Goal: Task Accomplishment & Management: Manage account settings

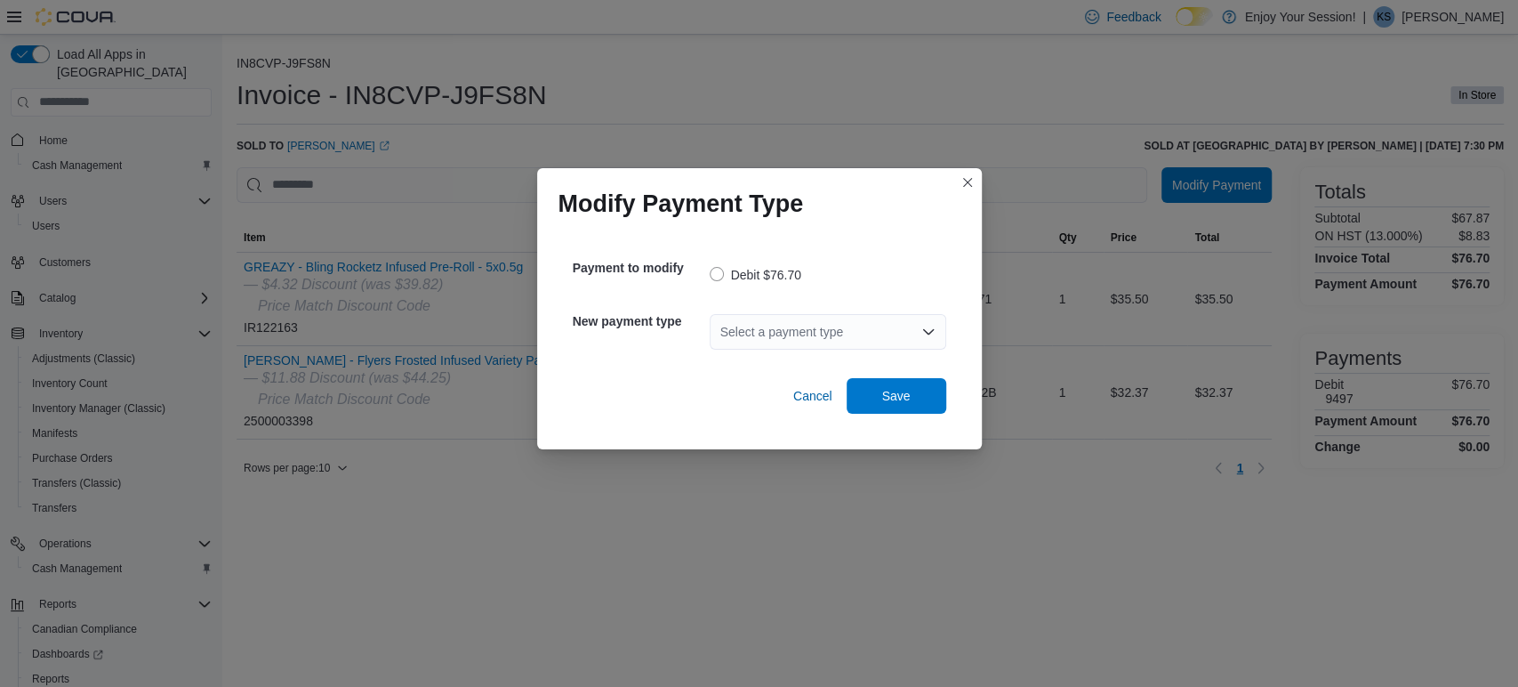
click at [826, 318] on div "Select a payment type" at bounding box center [828, 332] width 237 height 36
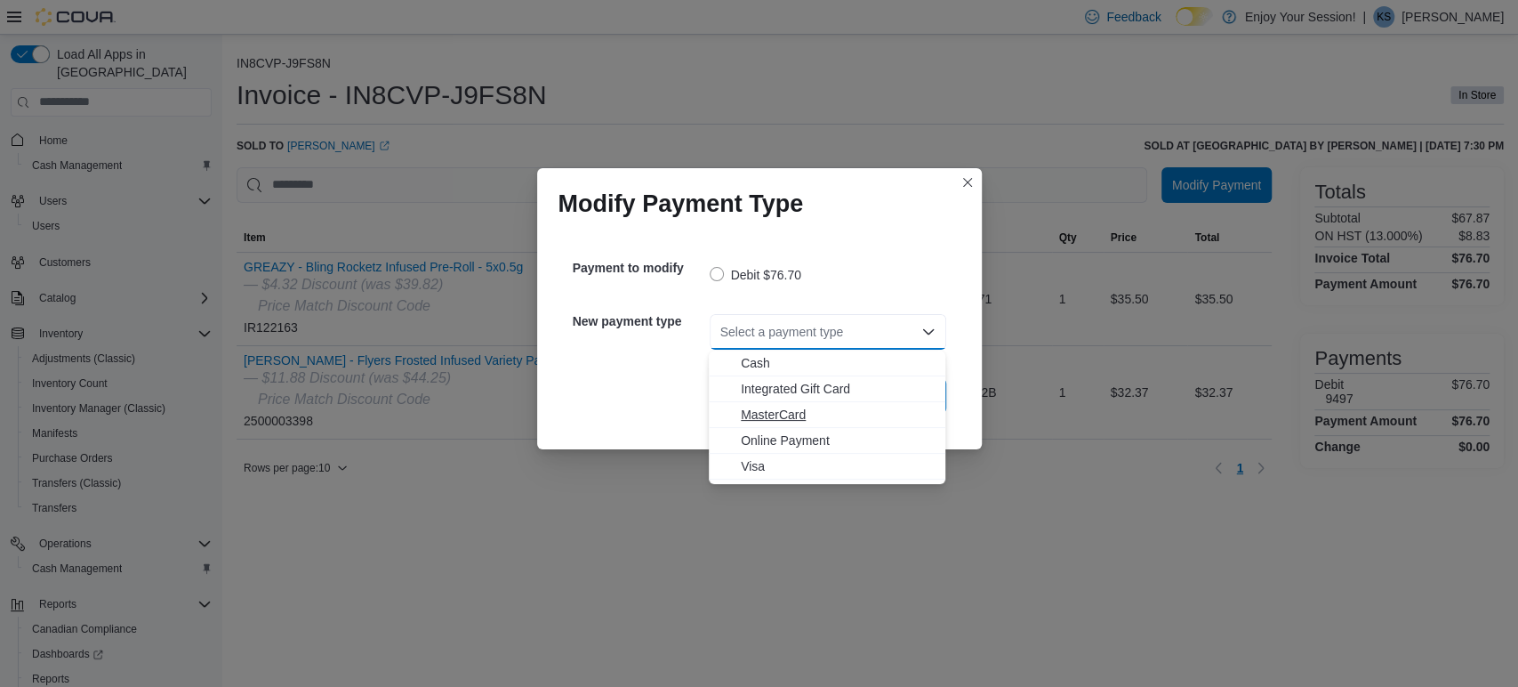
click at [793, 419] on span "MasterCard" at bounding box center [838, 415] width 194 height 18
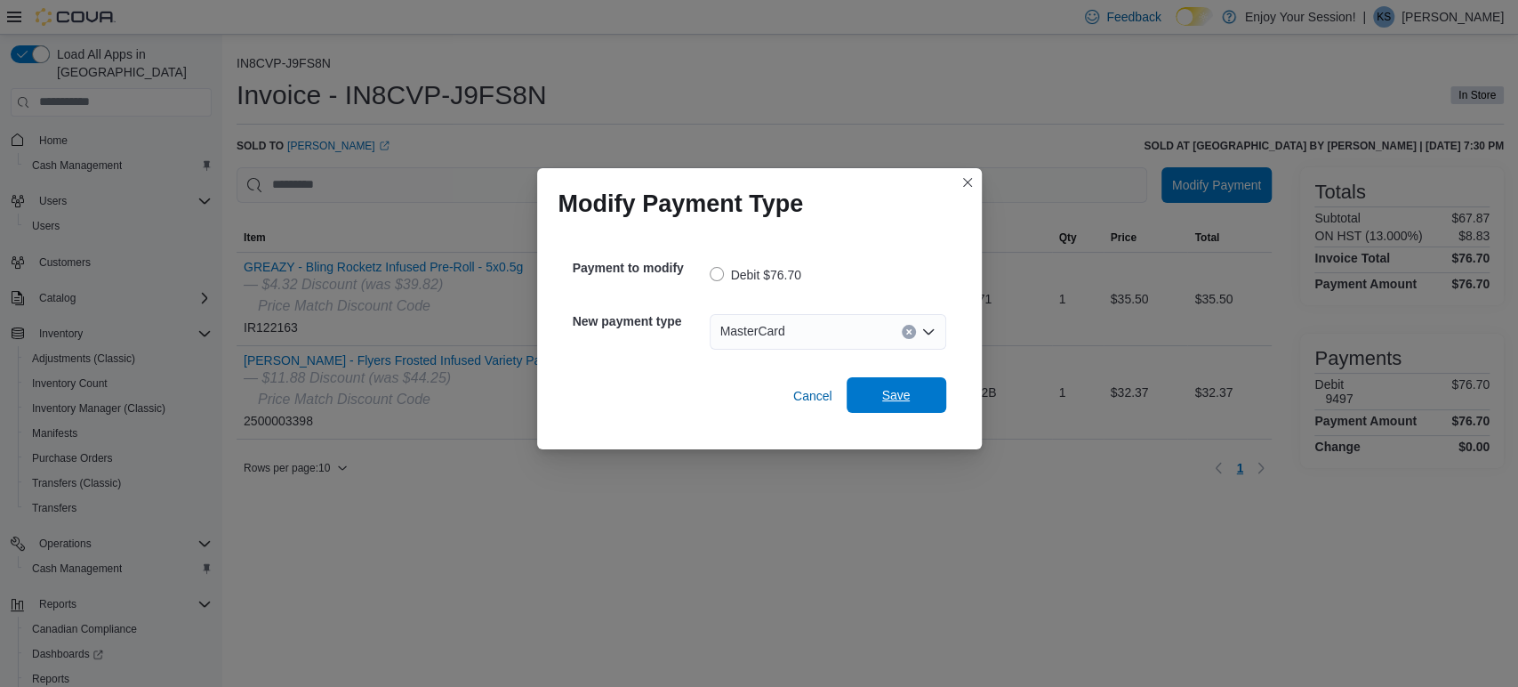
click at [884, 388] on span "Save" at bounding box center [896, 395] width 28 height 18
